Goal: Find specific page/section: Find specific page/section

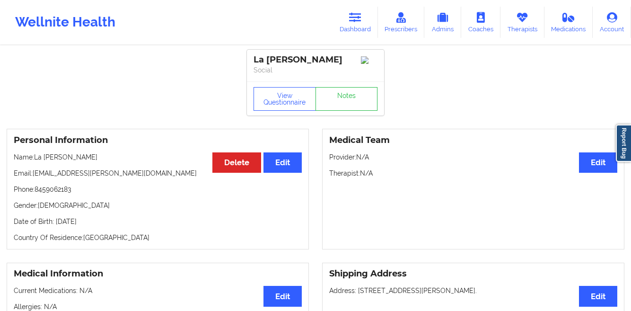
click at [358, 29] on link "Dashboard" at bounding box center [355, 22] width 45 height 31
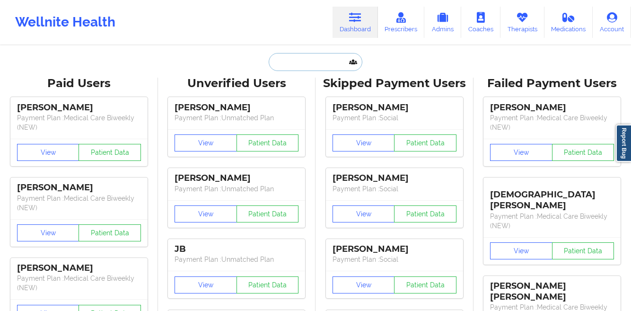
click at [321, 67] on input "text" at bounding box center [316, 62] width 94 height 18
paste input "[PERSON_NAME] [PERSON_NAME]"
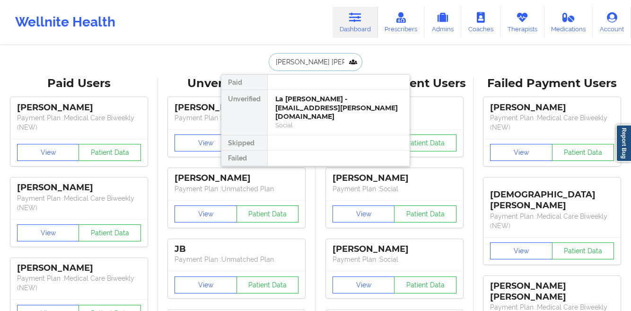
type input "[PERSON_NAME] [PERSON_NAME]"
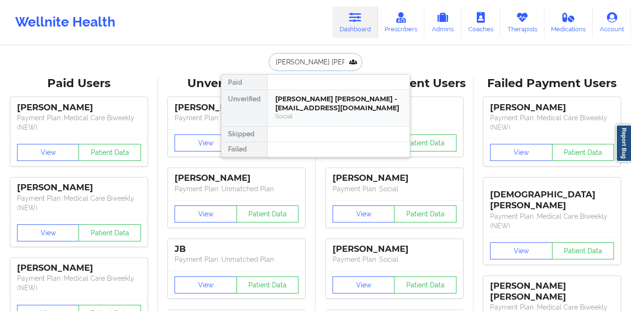
click at [300, 100] on div "[PERSON_NAME] [PERSON_NAME] - [EMAIL_ADDRESS][DOMAIN_NAME]" at bounding box center [339, 104] width 127 height 18
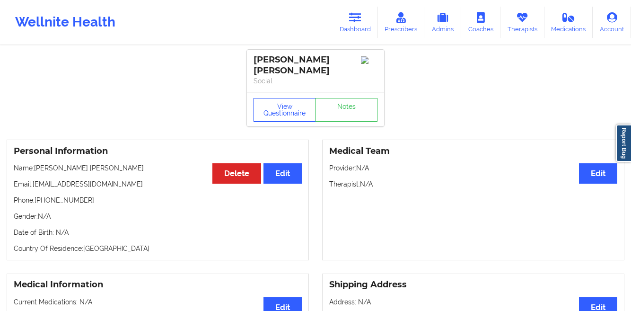
click at [276, 98] on button "View Questionnaire" at bounding box center [285, 110] width 62 height 24
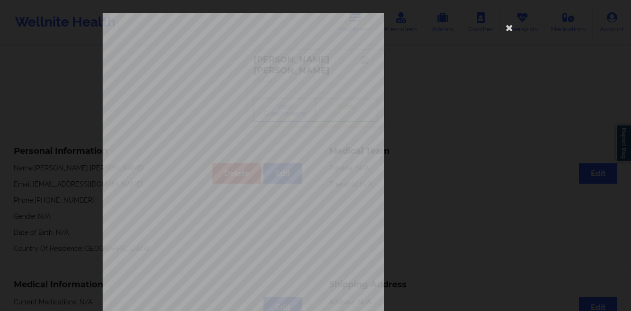
scroll to position [141, 0]
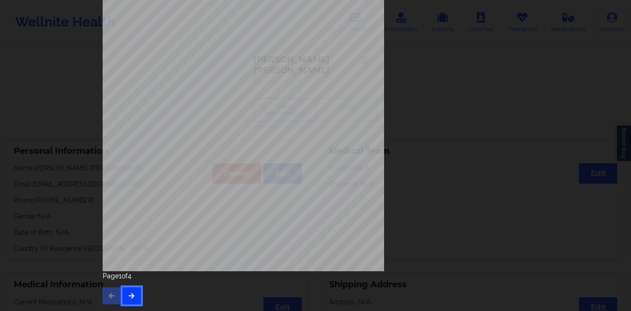
click at [134, 297] on button "button" at bounding box center [132, 295] width 18 height 17
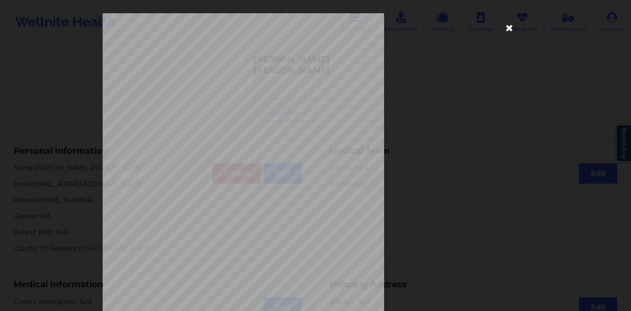
click at [502, 31] on icon at bounding box center [509, 27] width 15 height 15
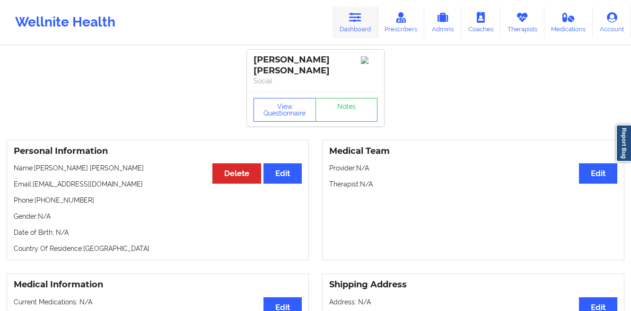
click at [350, 20] on link "Dashboard" at bounding box center [355, 22] width 45 height 31
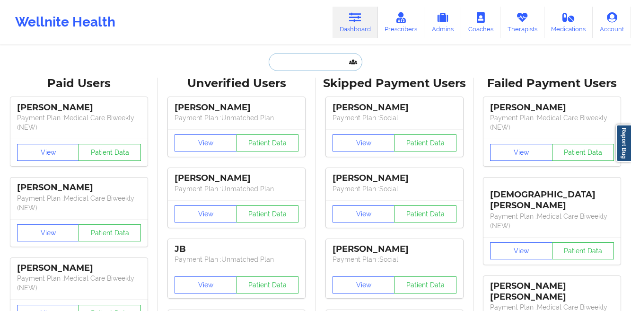
click at [307, 61] on input "text" at bounding box center [316, 62] width 94 height 18
paste input "[PERSON_NAME]"
type input "[PERSON_NAME]"
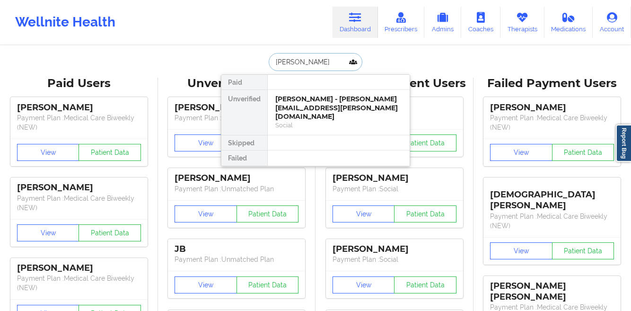
click at [310, 102] on div "[PERSON_NAME] - [PERSON_NAME][EMAIL_ADDRESS][PERSON_NAME][DOMAIN_NAME]" at bounding box center [339, 108] width 127 height 27
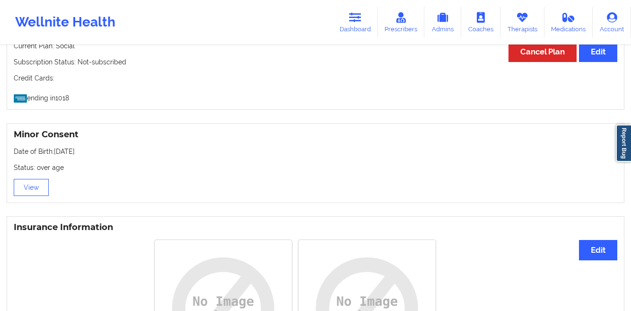
scroll to position [502, 0]
